Goal: Transaction & Acquisition: Purchase product/service

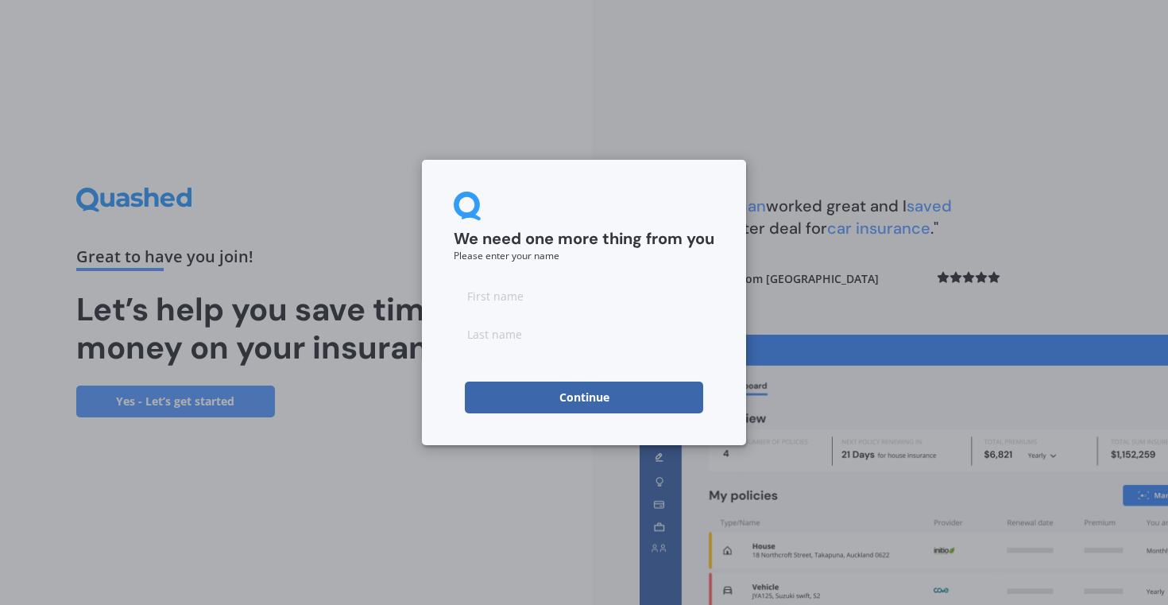
click at [508, 295] on input at bounding box center [584, 296] width 261 height 32
type input "Paul"
click at [510, 351] on form "We need one more thing from you Please enter your name Paul Continue" at bounding box center [584, 303] width 261 height 222
click at [500, 338] on input at bounding box center [584, 334] width 261 height 32
type input "Hunter"
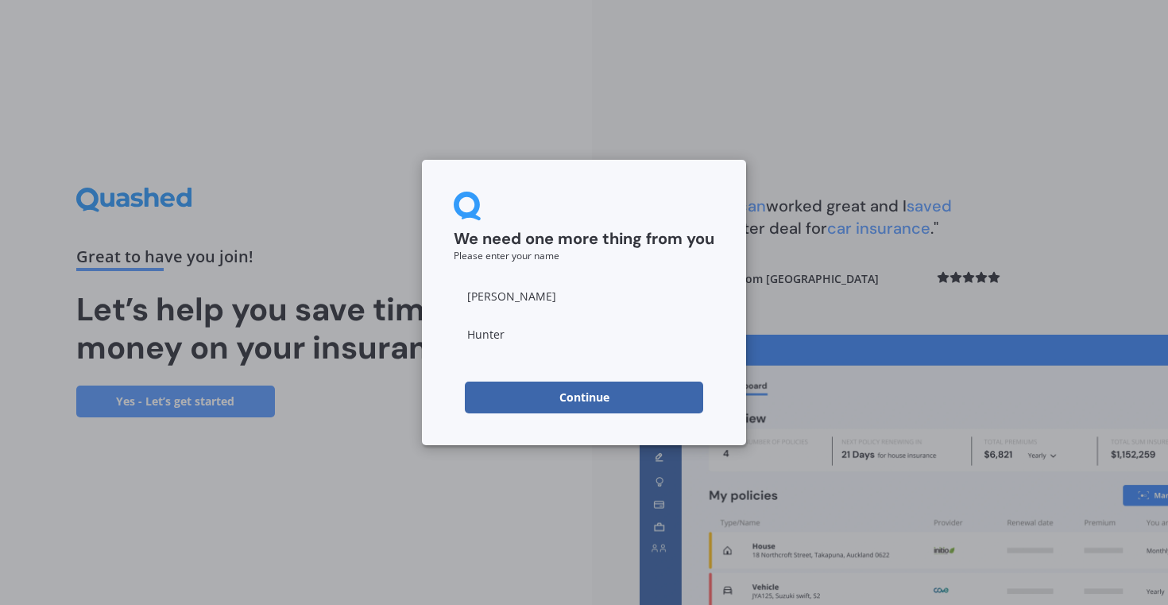
click at [453, 515] on div "We need one more thing from you Please enter your name Paul Hunter Continue" at bounding box center [584, 302] width 1168 height 605
click at [586, 394] on button "Continue" at bounding box center [584, 397] width 238 height 32
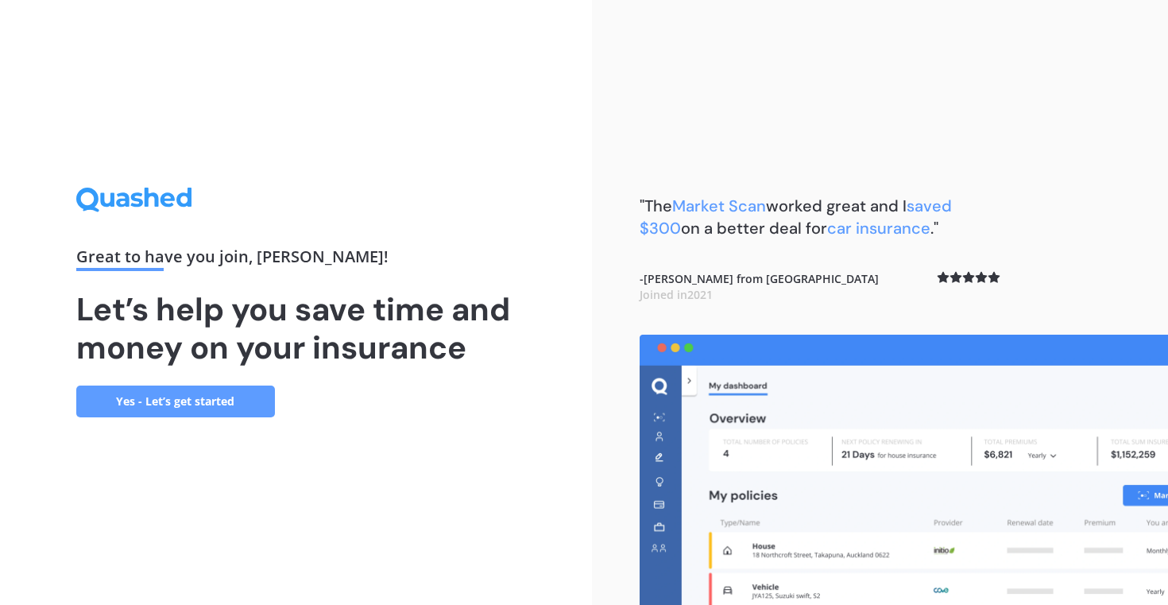
click at [180, 392] on link "Yes - Let’s get started" at bounding box center [175, 401] width 199 height 32
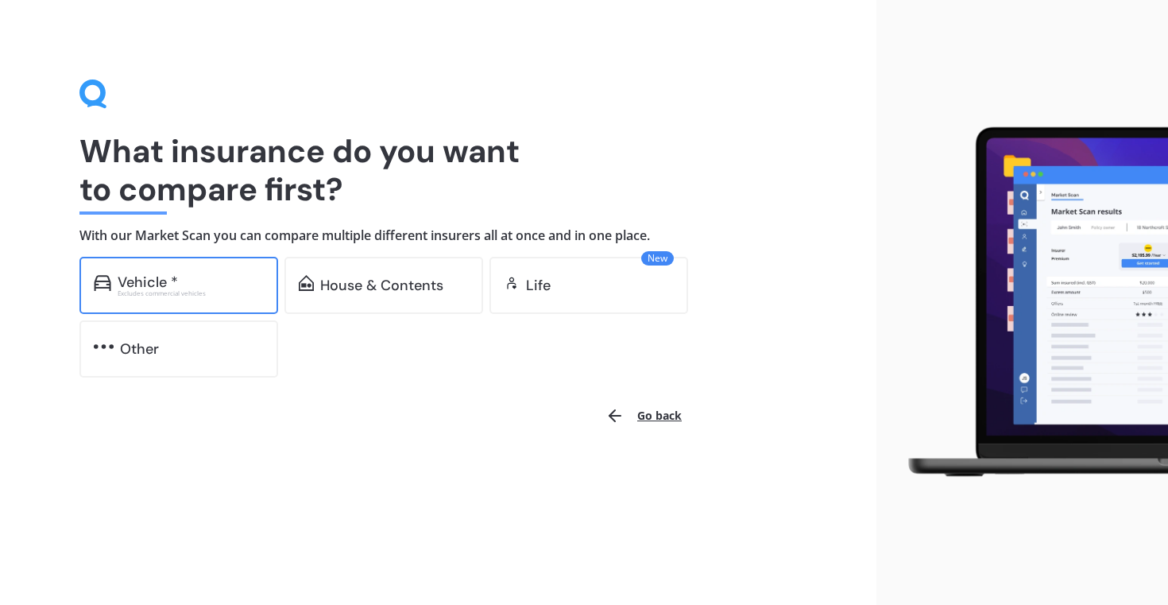
click at [199, 279] on div "Vehicle *" at bounding box center [191, 282] width 146 height 16
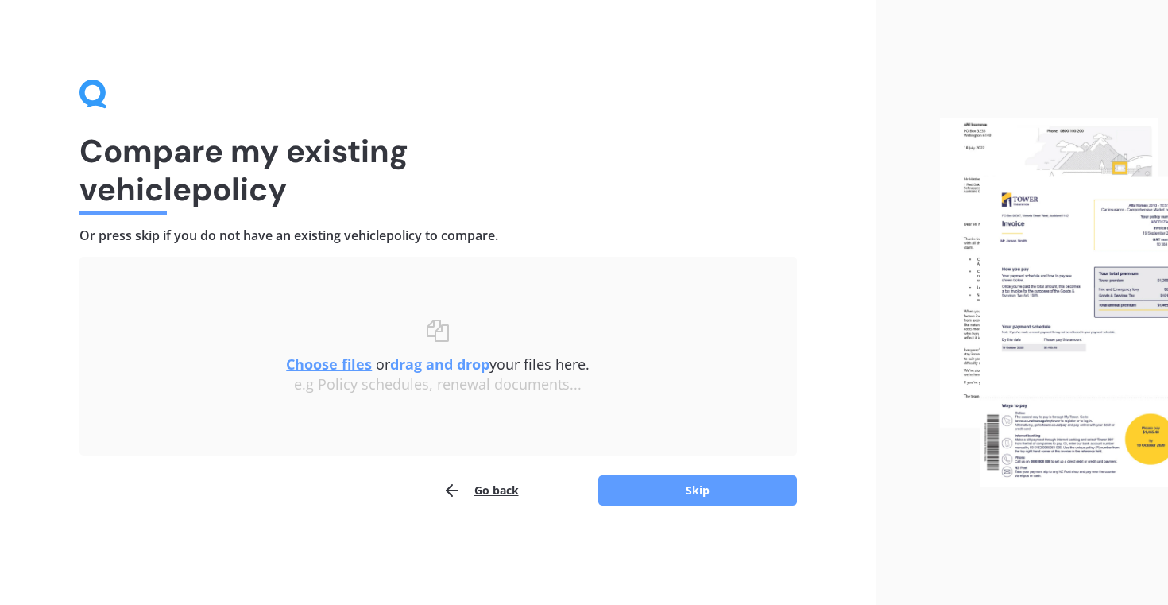
click at [504, 486] on button "Go back" at bounding box center [481, 490] width 76 height 32
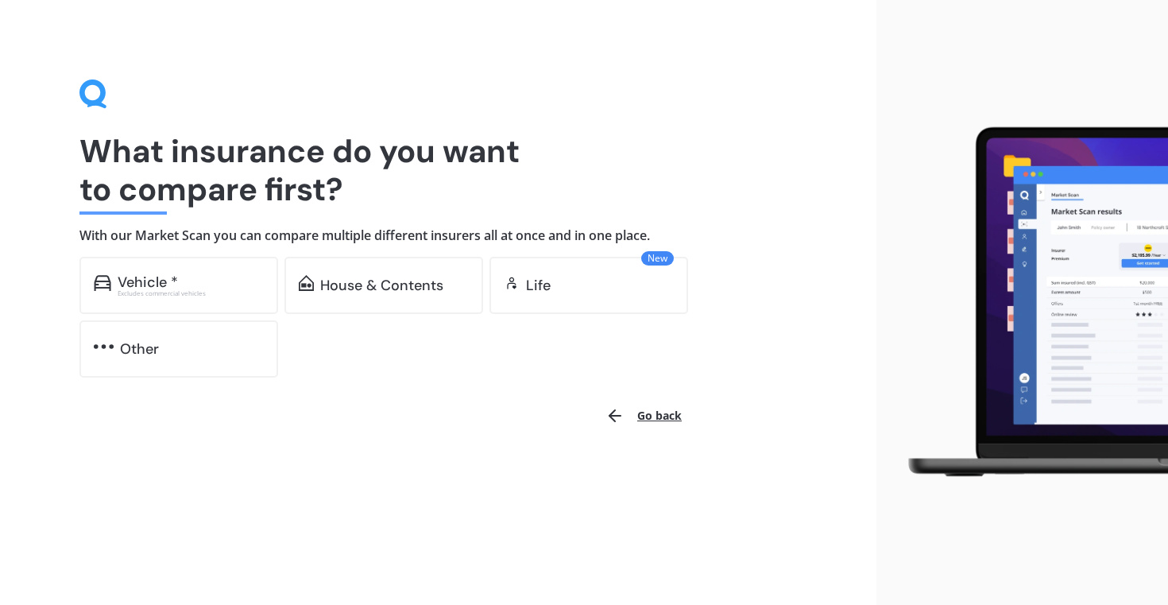
click at [504, 486] on div "What insurance do you want to compare first? With our Market Scan you can compa…" at bounding box center [438, 302] width 877 height 605
click at [660, 414] on button "Go back" at bounding box center [643, 416] width 95 height 38
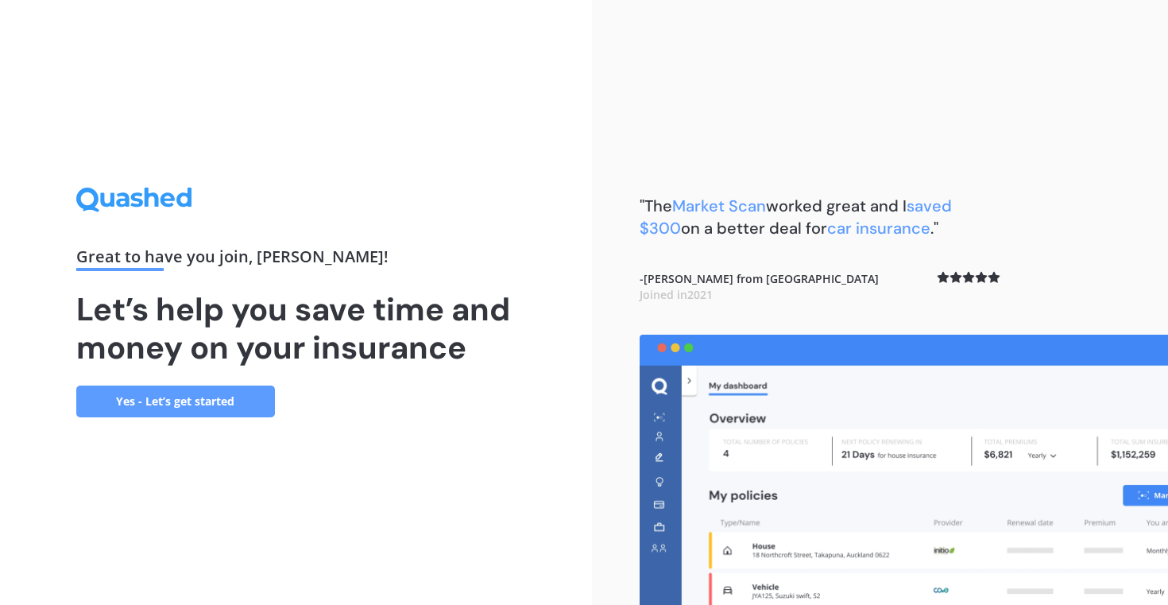
click at [203, 397] on link "Yes - Let’s get started" at bounding box center [175, 401] width 199 height 32
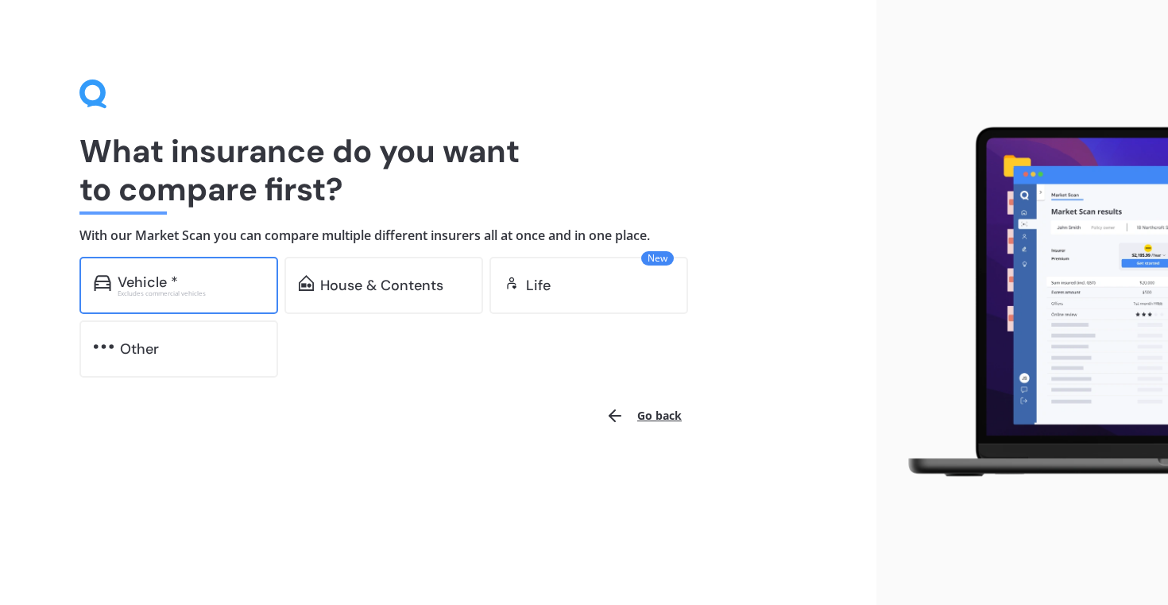
click at [137, 277] on div "Vehicle *" at bounding box center [148, 282] width 60 height 16
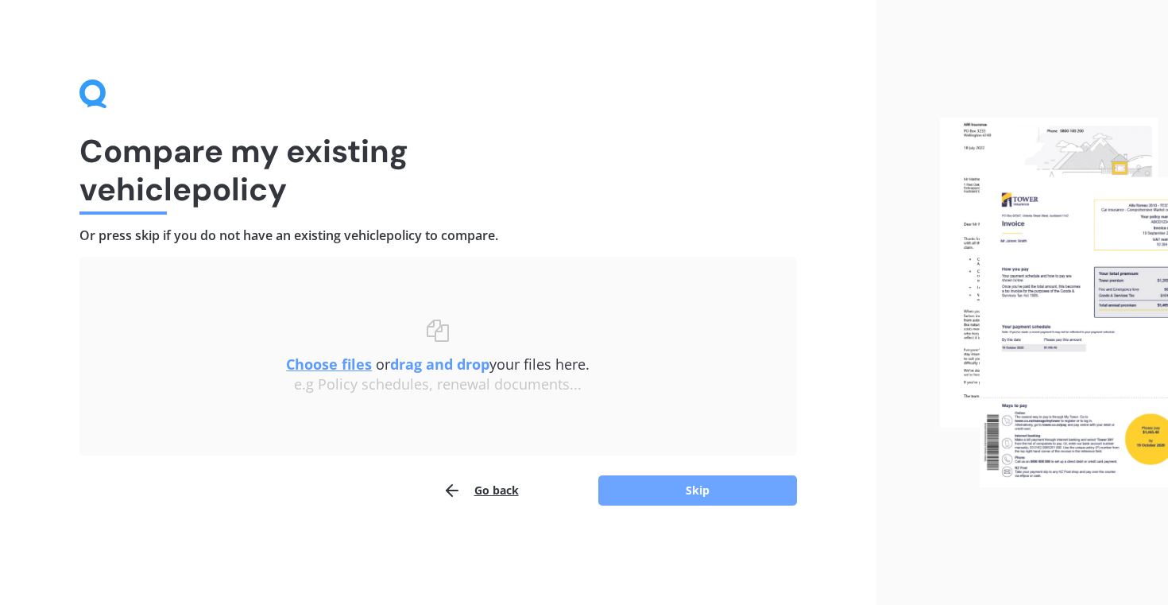
click at [681, 490] on button "Skip" at bounding box center [697, 490] width 199 height 30
